Goal: Task Accomplishment & Management: Manage account settings

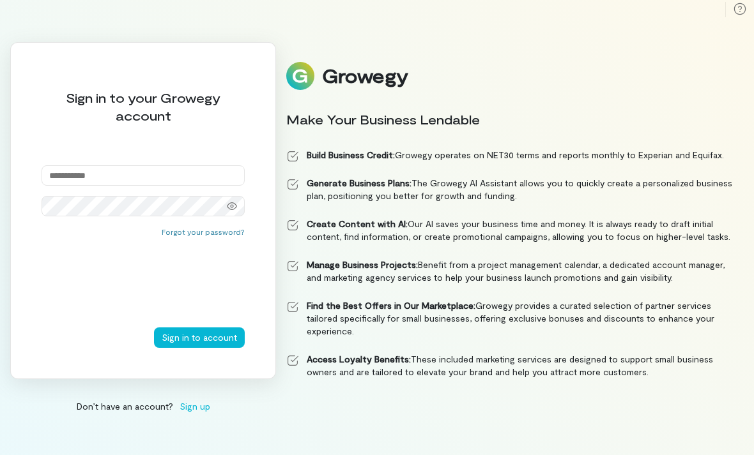
scroll to position [41, 0]
click at [100, 165] on input "email" at bounding box center [143, 175] width 203 height 20
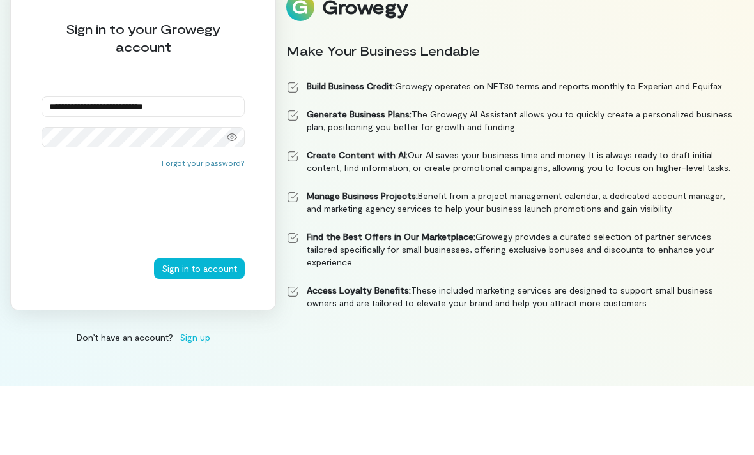
click at [201, 328] on button "Sign in to account" at bounding box center [199, 338] width 91 height 20
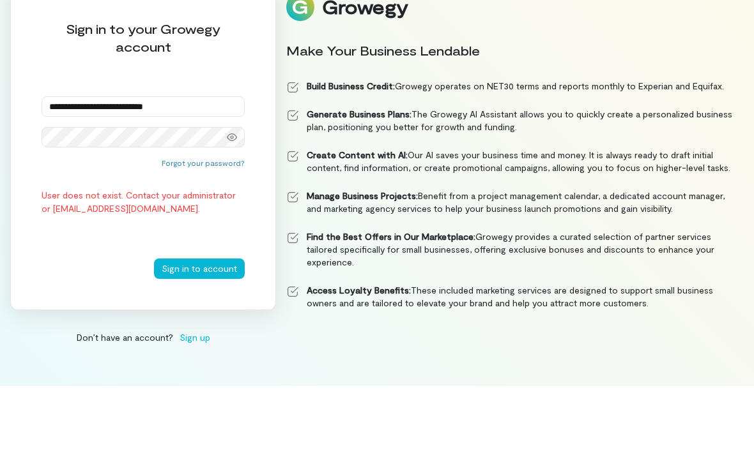
click at [79, 165] on input "**********" at bounding box center [143, 175] width 203 height 20
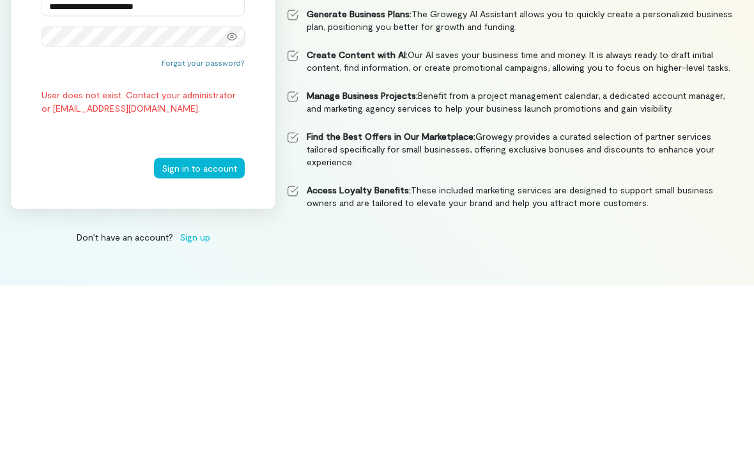
type input "**********"
click at [199, 328] on button "Sign in to account" at bounding box center [199, 338] width 91 height 20
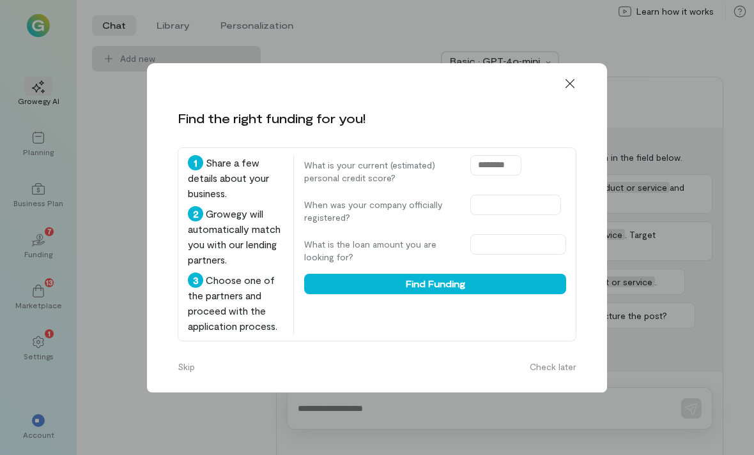
click at [567, 79] on icon at bounding box center [569, 83] width 9 height 9
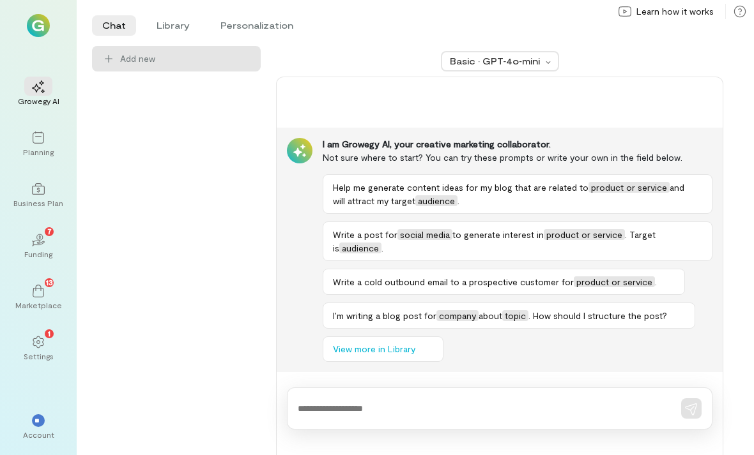
click at [42, 234] on icon "02" at bounding box center [38, 240] width 13 height 13
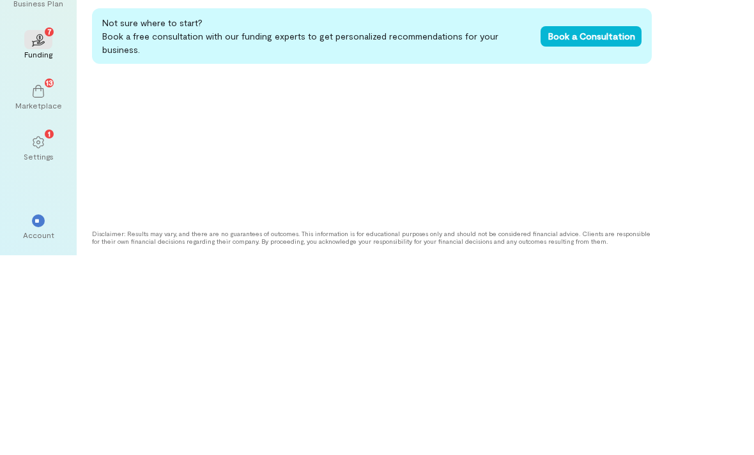
click at [34, 285] on icon at bounding box center [38, 291] width 13 height 13
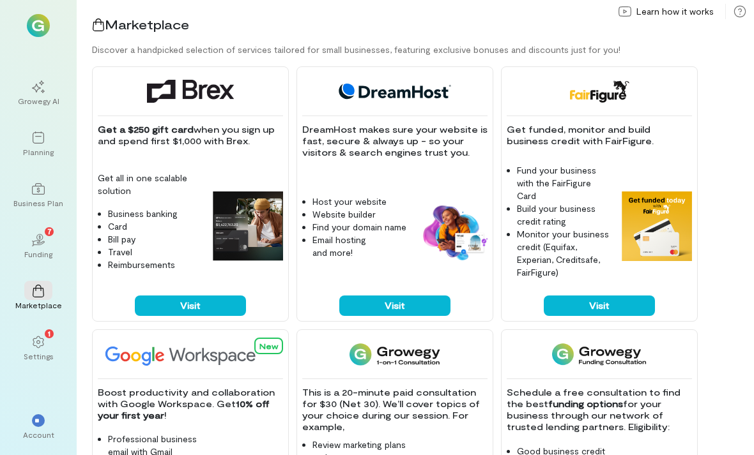
click at [40, 336] on icon at bounding box center [38, 342] width 13 height 13
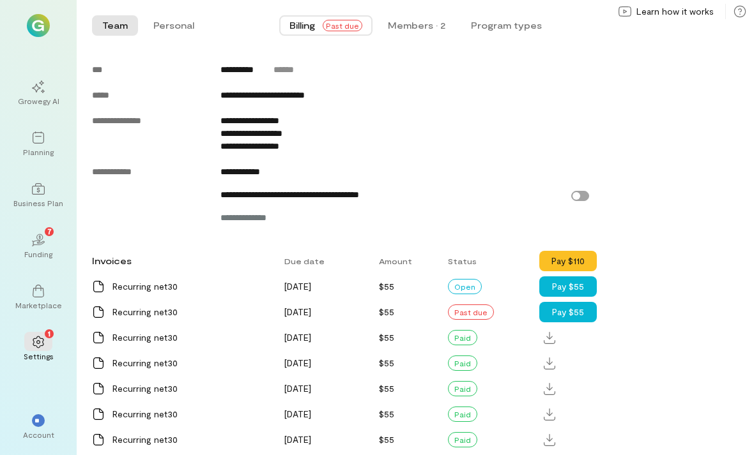
scroll to position [667, 0]
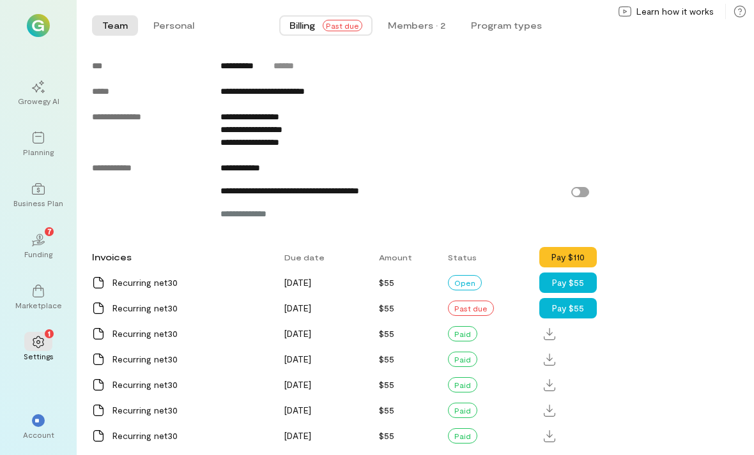
click at [569, 314] on button "Pay $55" at bounding box center [567, 308] width 57 height 20
